Goal: Information Seeking & Learning: Compare options

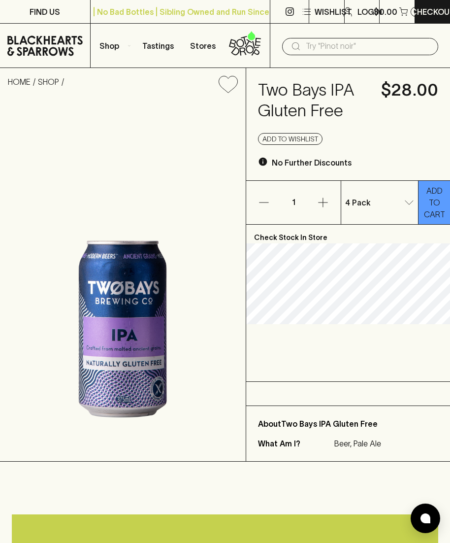
click at [339, 50] on input "text" at bounding box center [368, 46] width 125 height 16
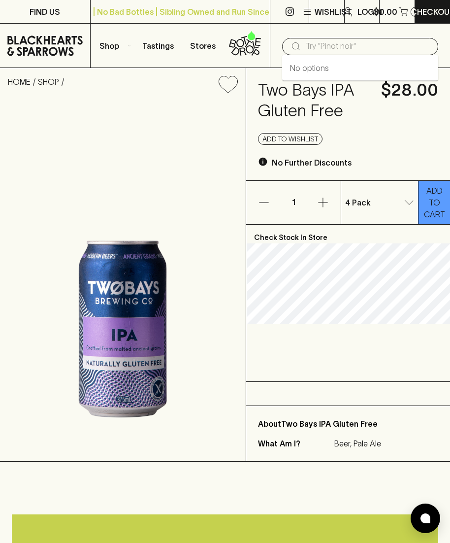
click at [343, 50] on input "text" at bounding box center [368, 46] width 125 height 16
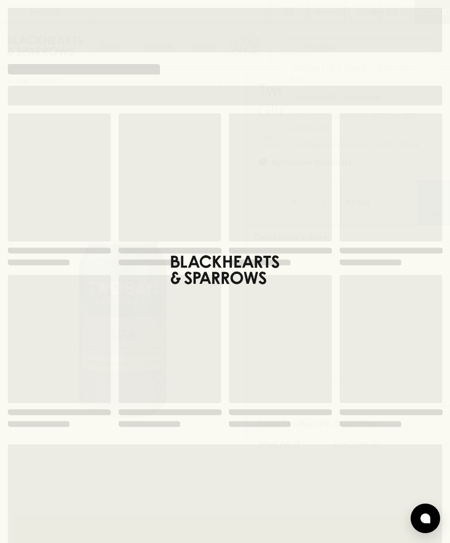
type input "two bays"
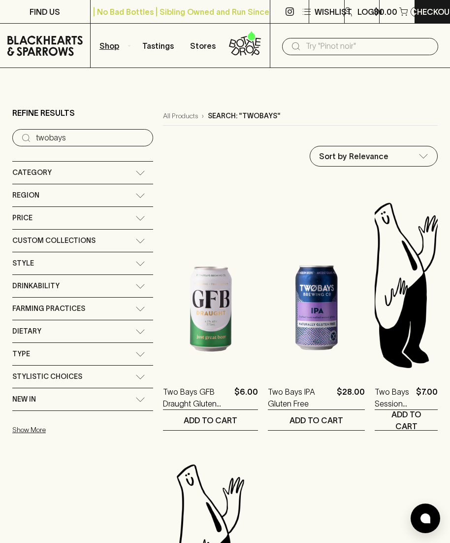
click at [136, 329] on icon at bounding box center [141, 331] width 10 height 5
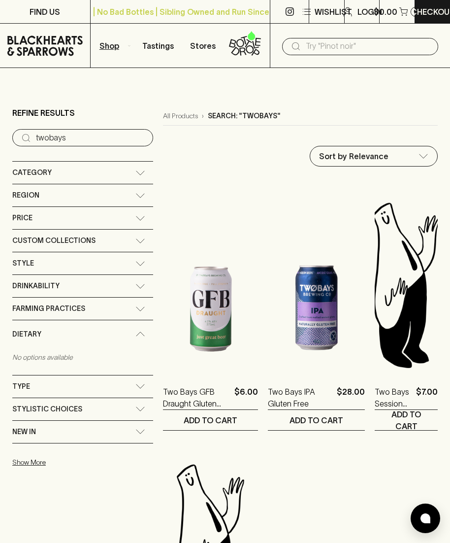
click at [33, 348] on p "No options available" at bounding box center [82, 357] width 141 height 18
click at [28, 328] on span "Dietary" at bounding box center [26, 334] width 29 height 12
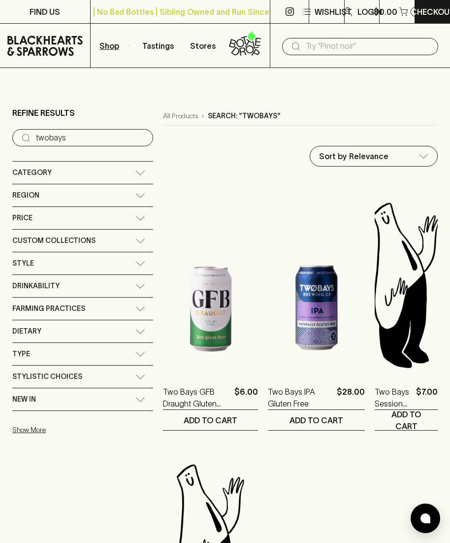
click at [68, 130] on input "twobays" at bounding box center [90, 138] width 109 height 16
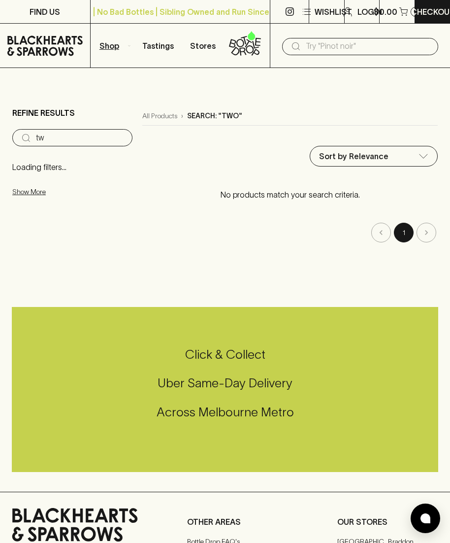
type input "t"
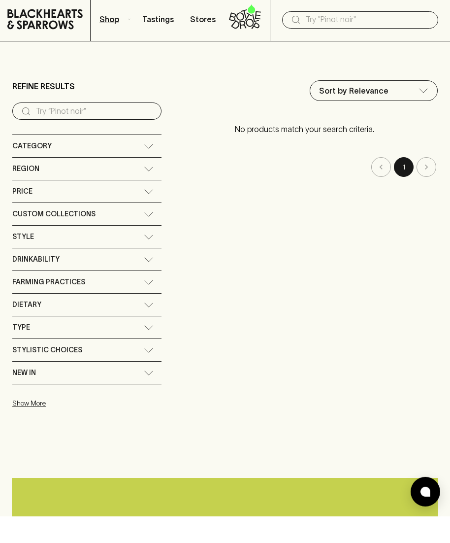
click at [112, 325] on div "Dietary" at bounding box center [78, 331] width 132 height 12
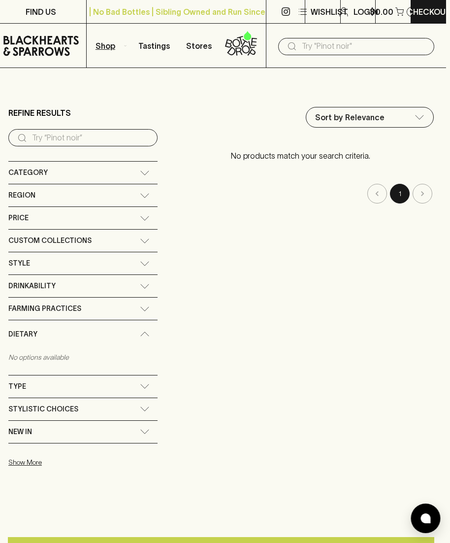
scroll to position [0, 4]
click at [28, 280] on span "Drinkability" at bounding box center [31, 286] width 47 height 12
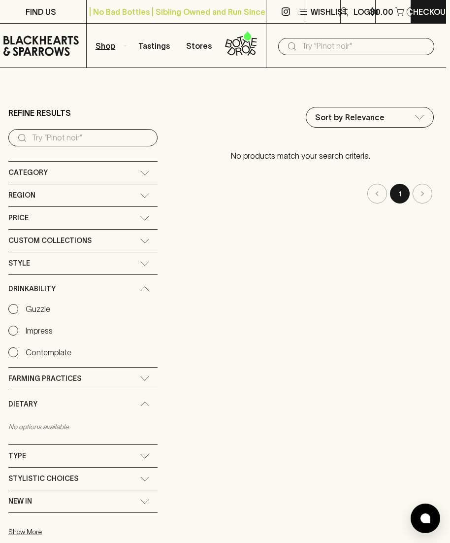
click at [9, 304] on input "Guzzle" at bounding box center [13, 309] width 10 height 10
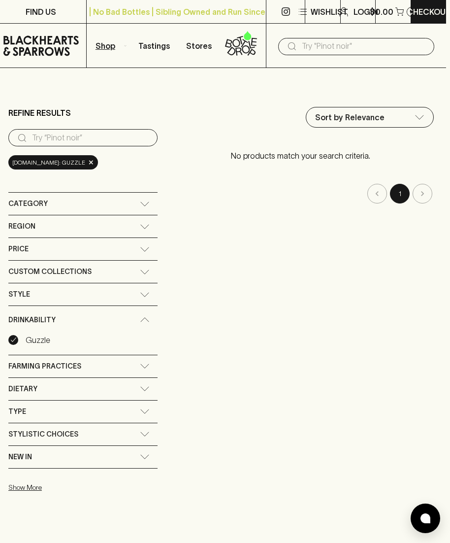
click at [9, 306] on div "Drinkability" at bounding box center [82, 320] width 149 height 28
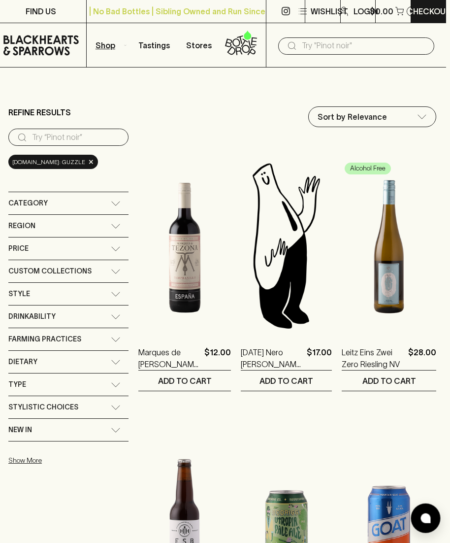
scroll to position [0, 4]
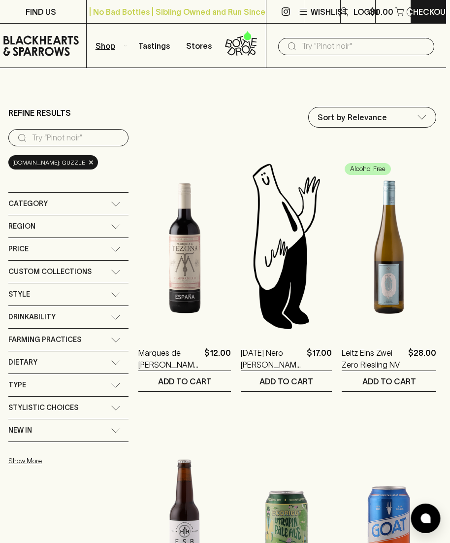
click at [117, 360] on icon at bounding box center [116, 362] width 10 height 5
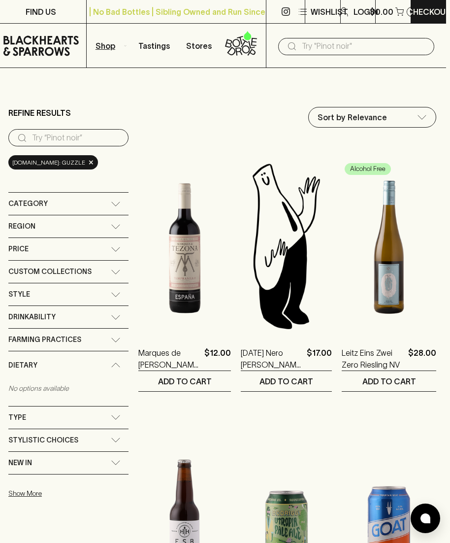
click at [115, 438] on icon at bounding box center [116, 440] width 10 height 5
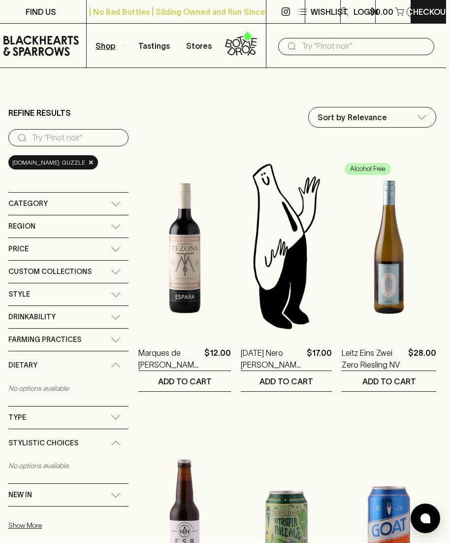
click at [336, 50] on input "text" at bounding box center [364, 46] width 125 height 16
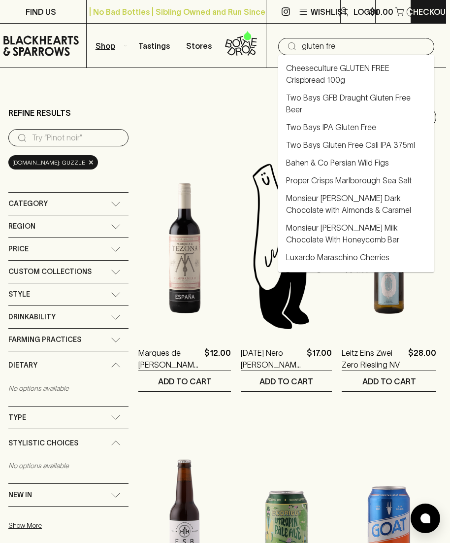
type input "gluten free"
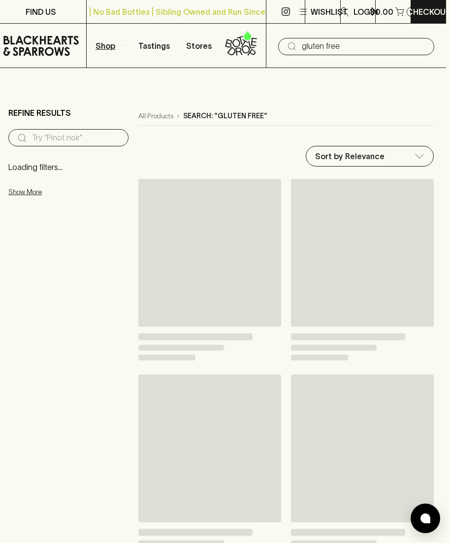
type input "gluten free"
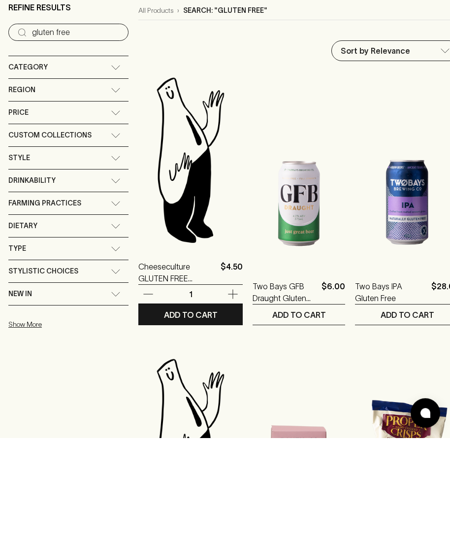
click at [169, 366] on p "Cheeseculture GLUTEN FREE Crispbread 100g" at bounding box center [177, 378] width 78 height 24
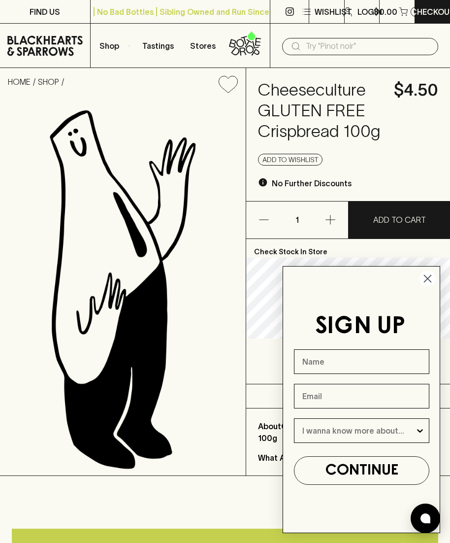
click at [422, 287] on circle "Close dialog" at bounding box center [428, 279] width 16 height 16
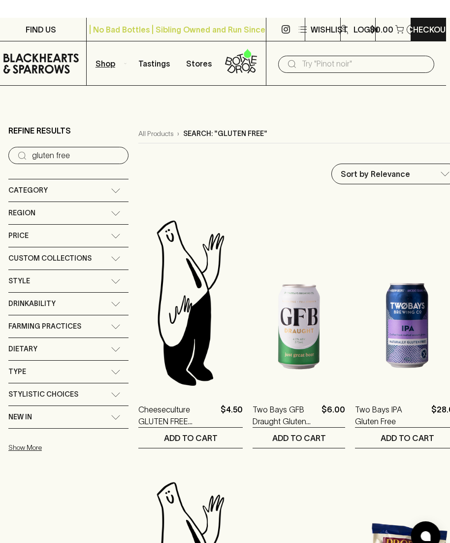
scroll to position [0, 4]
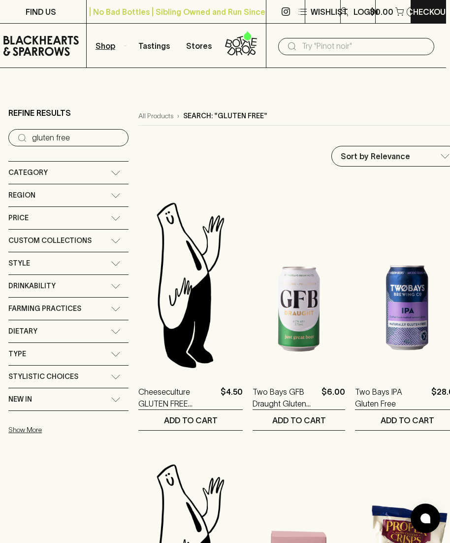
click at [34, 167] on span "Category" at bounding box center [27, 173] width 39 height 12
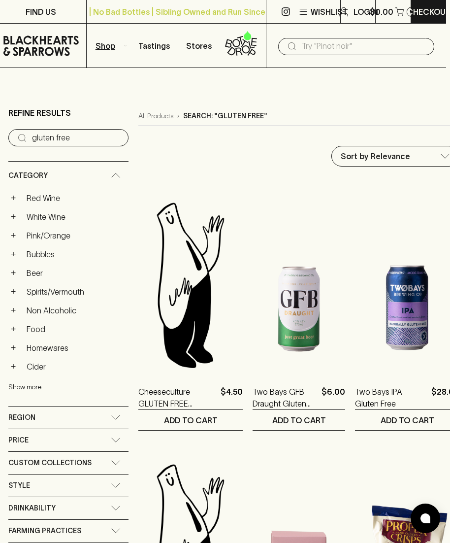
click at [36, 265] on link "Beer" at bounding box center [75, 273] width 106 height 17
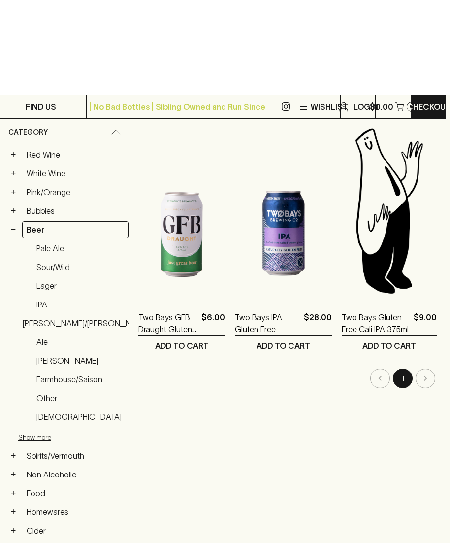
scroll to position [0, 4]
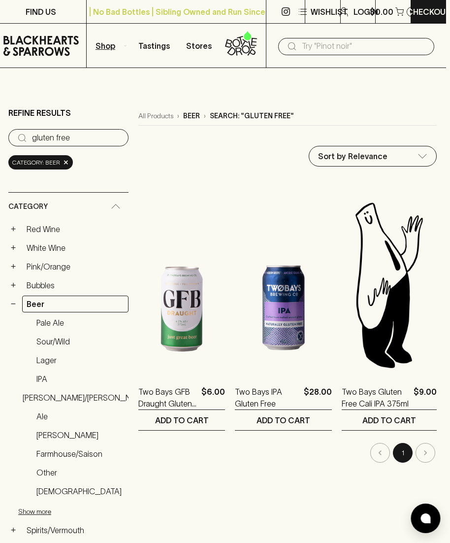
click at [75, 130] on input "gluten free" at bounding box center [76, 138] width 89 height 16
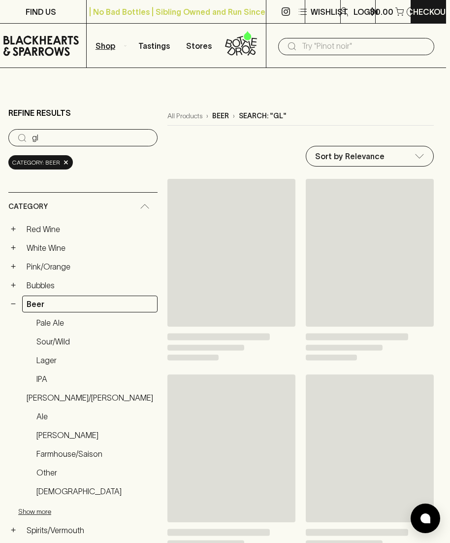
type input "g"
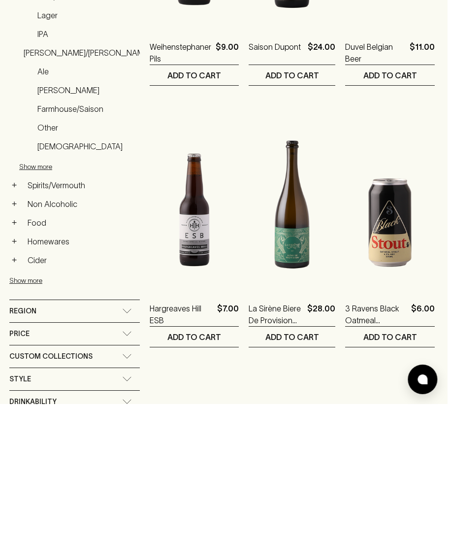
scroll to position [200, 0]
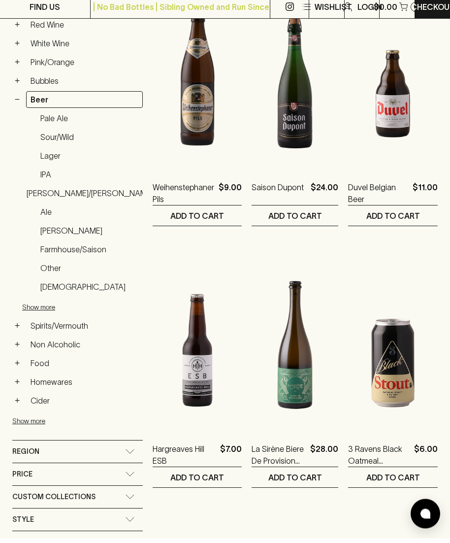
click at [33, 96] on link "Beer" at bounding box center [84, 104] width 117 height 17
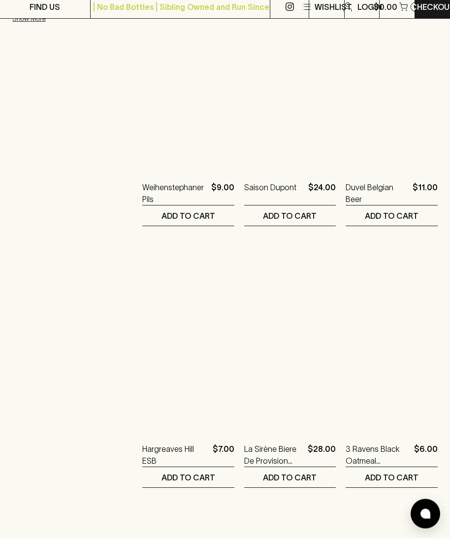
scroll to position [205, 0]
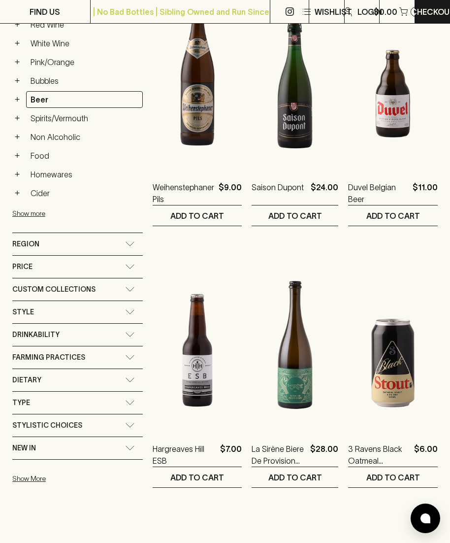
type input "79.5"
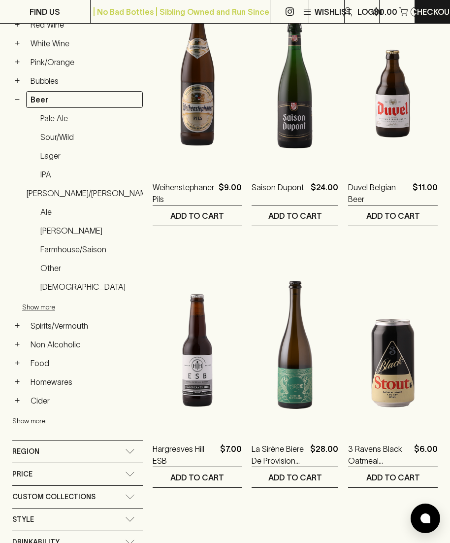
click at [17, 95] on button "−" at bounding box center [17, 100] width 10 height 10
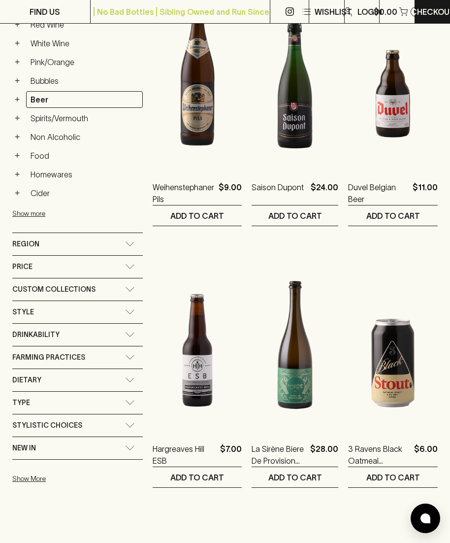
click at [17, 188] on button "+" at bounding box center [17, 193] width 10 height 10
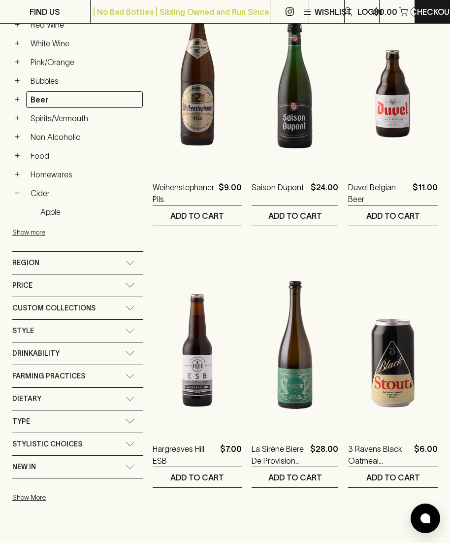
click at [53, 204] on link "Apple" at bounding box center [89, 212] width 107 height 17
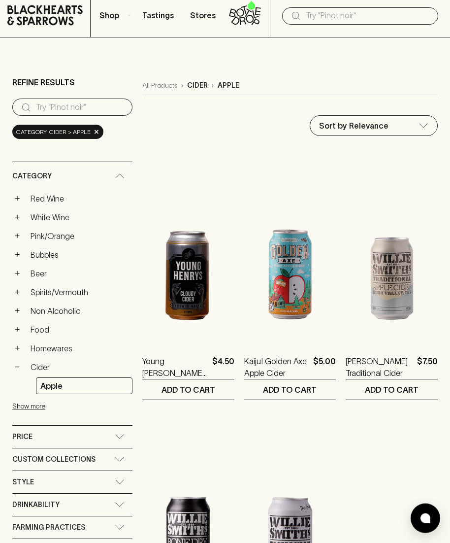
scroll to position [32, 0]
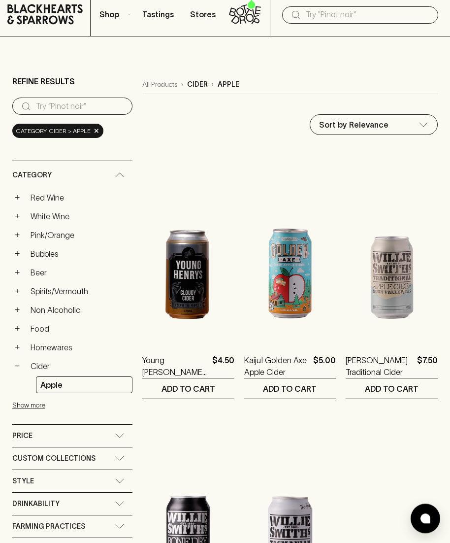
click at [20, 230] on button "+" at bounding box center [17, 235] width 10 height 10
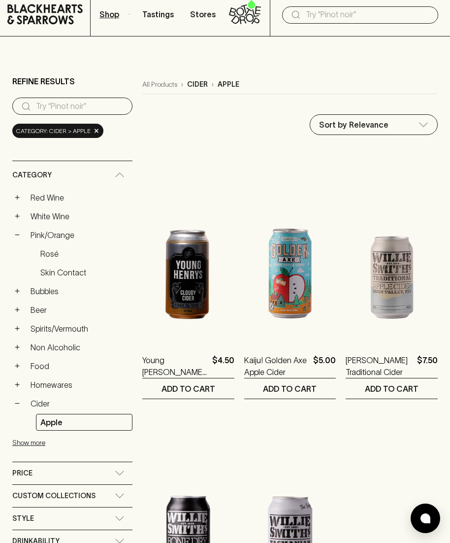
click at [13, 230] on button "−" at bounding box center [17, 235] width 10 height 10
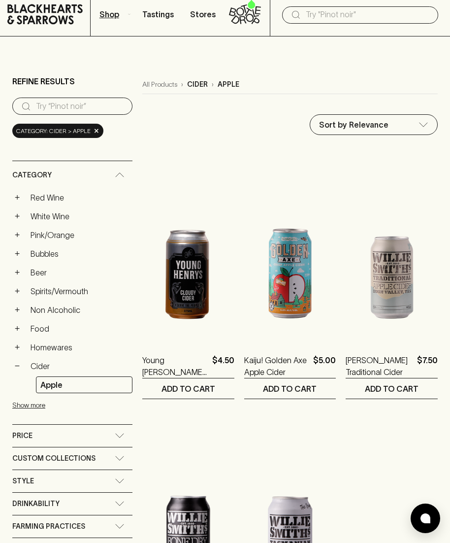
click at [14, 305] on button "+" at bounding box center [17, 310] width 10 height 10
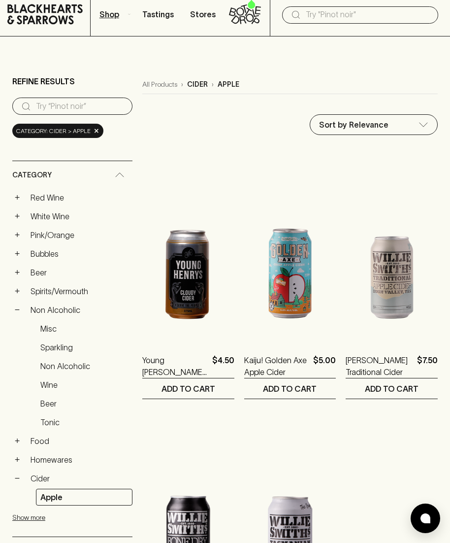
click at [8, 241] on main "Refine Results ​ Category: cider > apple × Category + Red Wine + White Wine + P…" at bounding box center [225, 419] width 450 height 766
click at [17, 249] on button "+" at bounding box center [17, 254] width 10 height 10
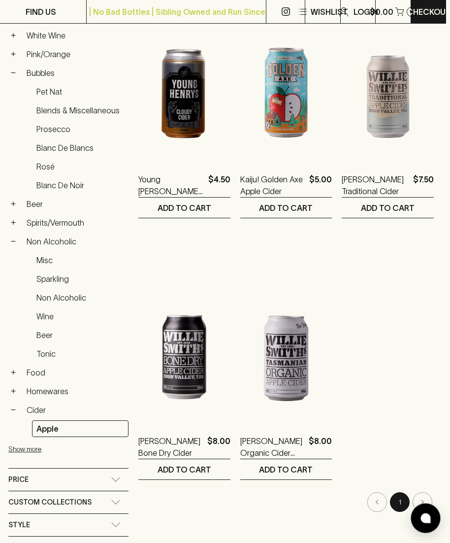
scroll to position [213, 4]
click at [15, 367] on button "+" at bounding box center [13, 372] width 10 height 10
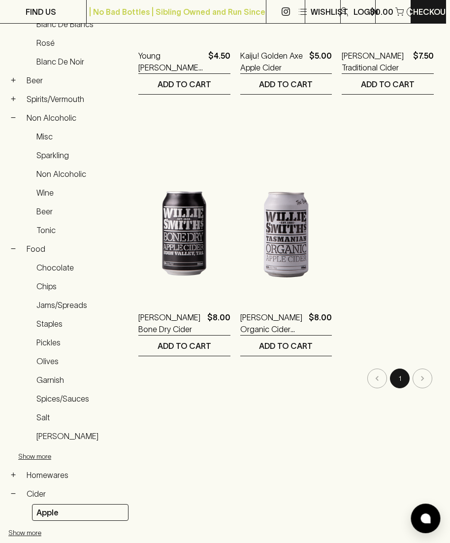
scroll to position [339, 4]
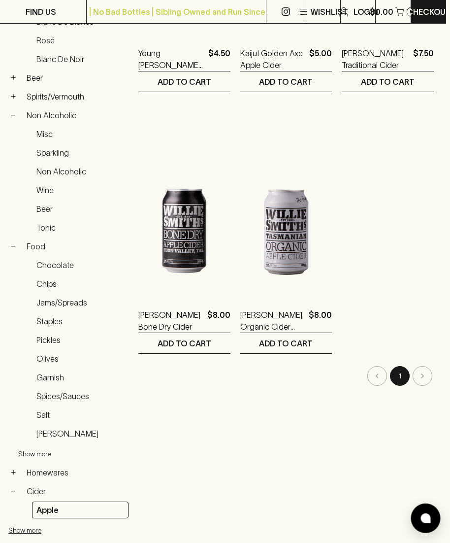
click at [40, 275] on link "Chips" at bounding box center [80, 283] width 97 height 17
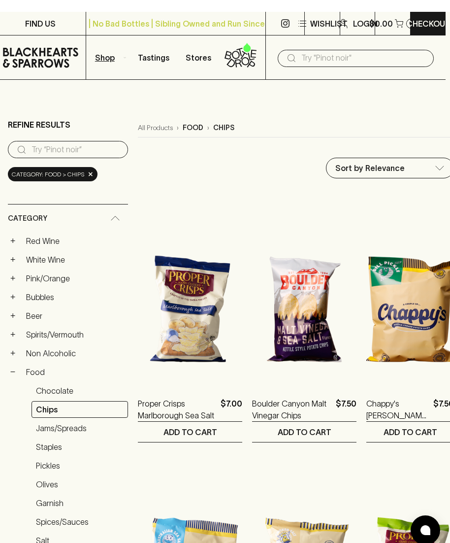
scroll to position [0, 4]
